Goal: Information Seeking & Learning: Learn about a topic

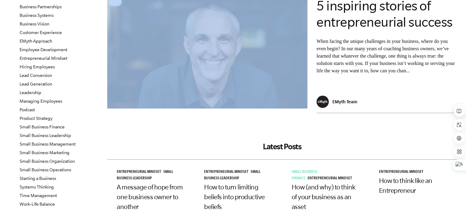
scroll to position [31, 0]
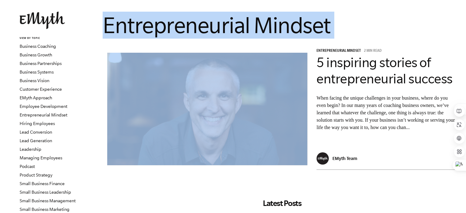
drag, startPoint x: 102, startPoint y: 54, endPoint x: 313, endPoint y: 60, distance: 211.4
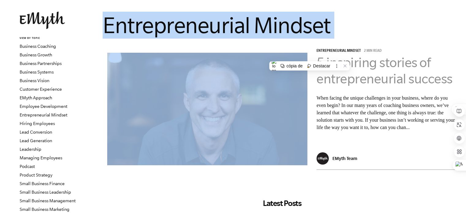
click at [370, 65] on link "5 inspiring stories of entrepreneurial success" at bounding box center [385, 70] width 136 height 31
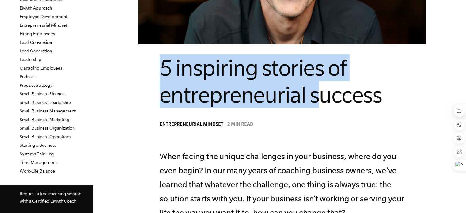
scroll to position [92, 0]
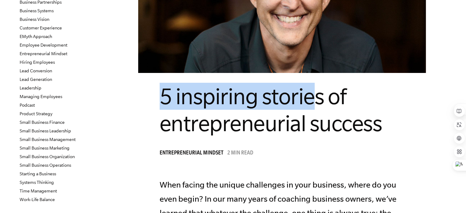
drag, startPoint x: 0, startPoint y: 0, endPoint x: 306, endPoint y: 85, distance: 317.6
